Goal: Task Accomplishment & Management: Use online tool/utility

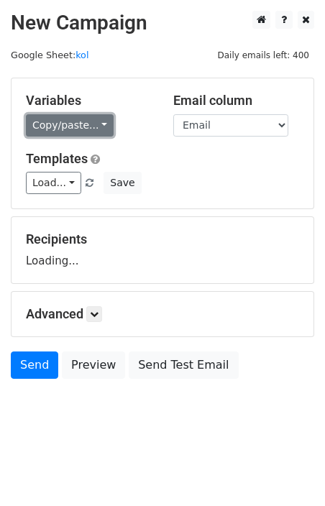
click at [82, 124] on link "Copy/paste..." at bounding box center [70, 125] width 88 height 22
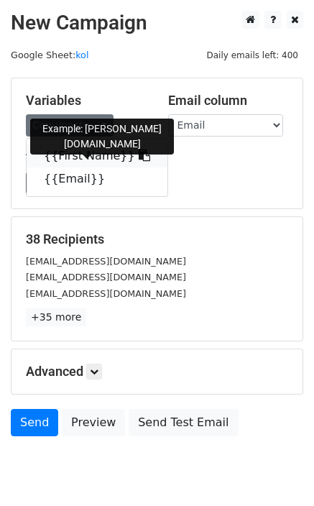
click at [87, 155] on link "{{First Name}}" at bounding box center [97, 156] width 141 height 23
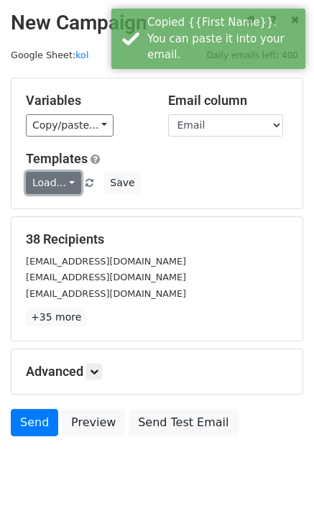
click at [45, 192] on link "Load..." at bounding box center [53, 183] width 55 height 22
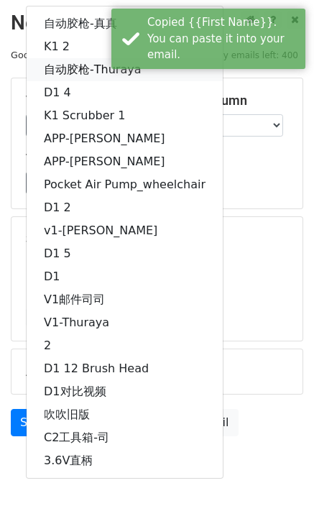
click at [84, 76] on link "自动胶枪-Thuraya" at bounding box center [125, 69] width 196 height 23
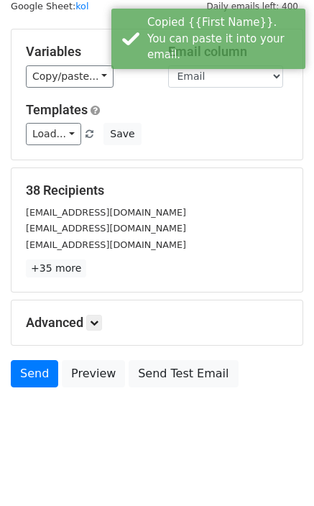
scroll to position [53, 0]
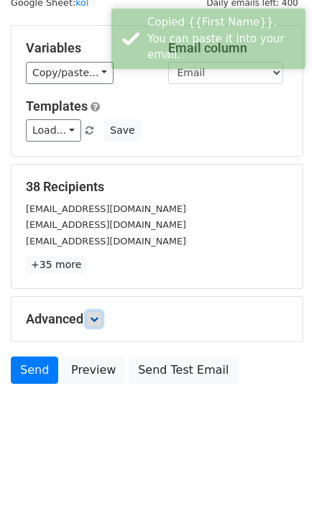
click at [98, 323] on link at bounding box center [94, 319] width 16 height 16
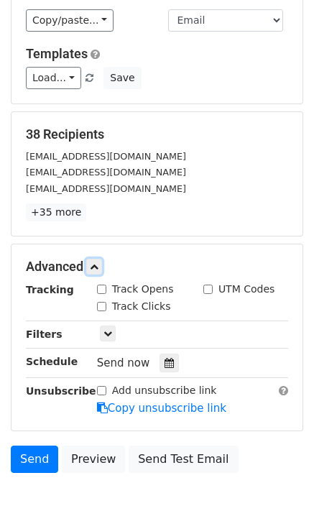
scroll to position [173, 0]
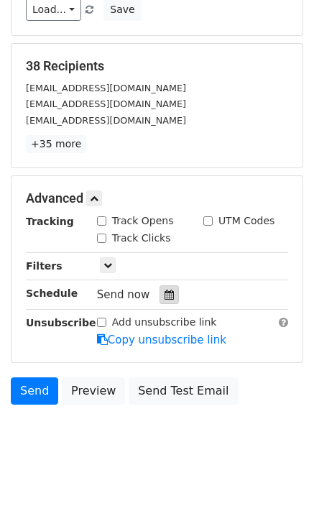
click at [165, 290] on icon at bounding box center [169, 295] width 9 height 10
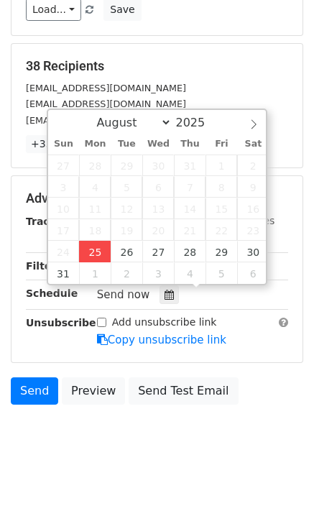
type input "[DATE] 17:36"
type input "05"
type input "36"
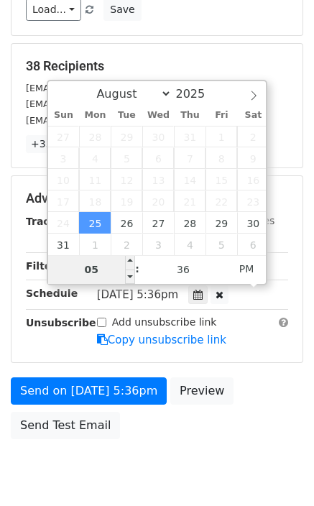
type input "9"
type input "[DATE] 21:36"
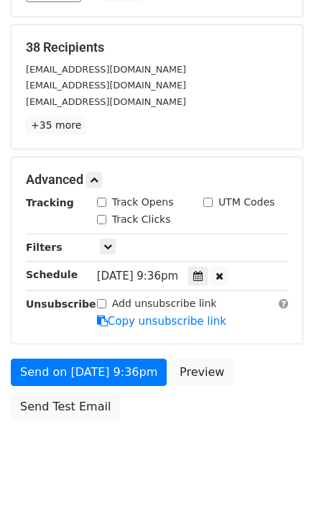
scroll to position [227, 0]
